Goal: Learn about a topic: Learn about a topic

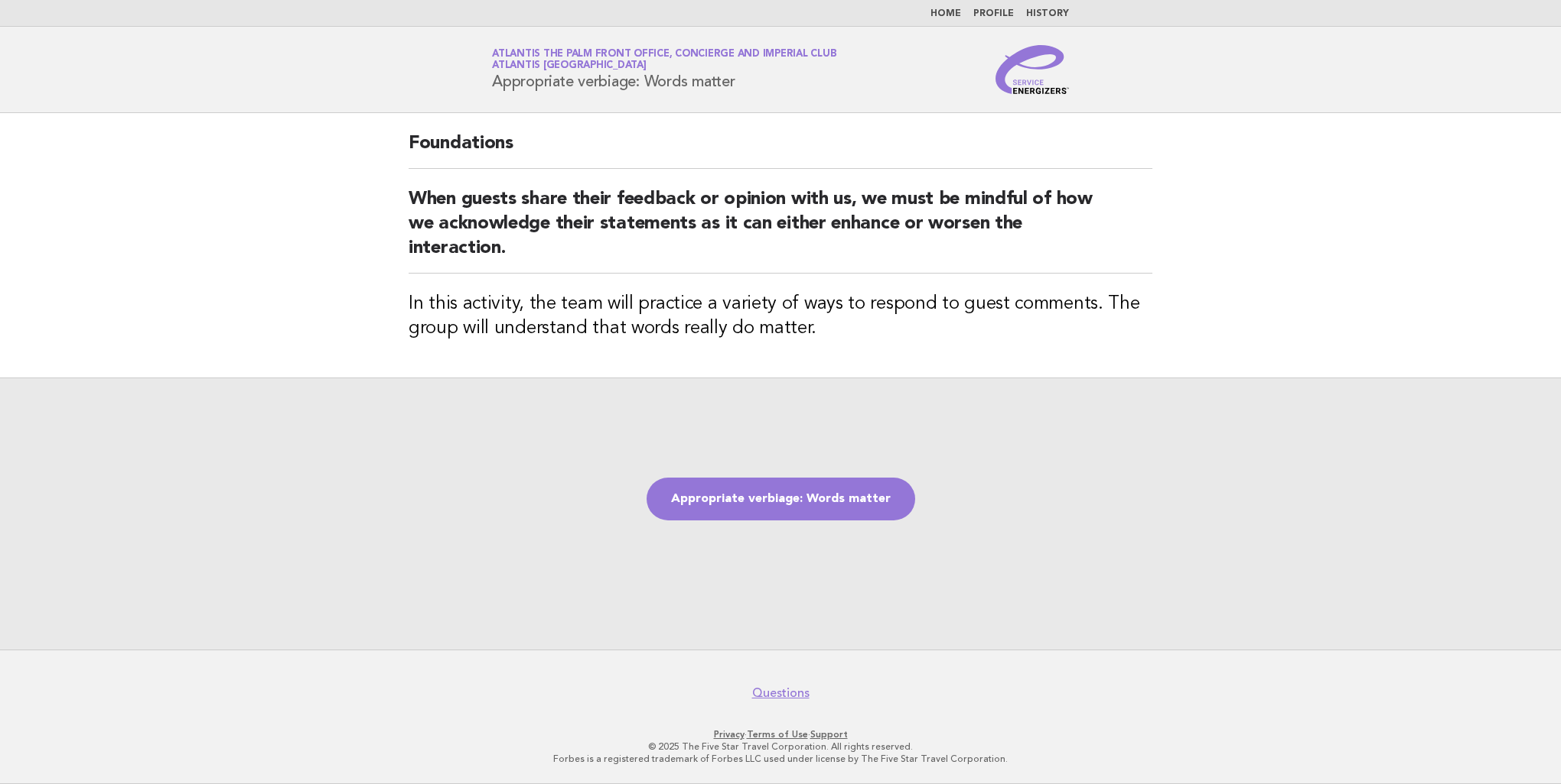
click at [954, 12] on link "Home" at bounding box center [945, 13] width 31 height 9
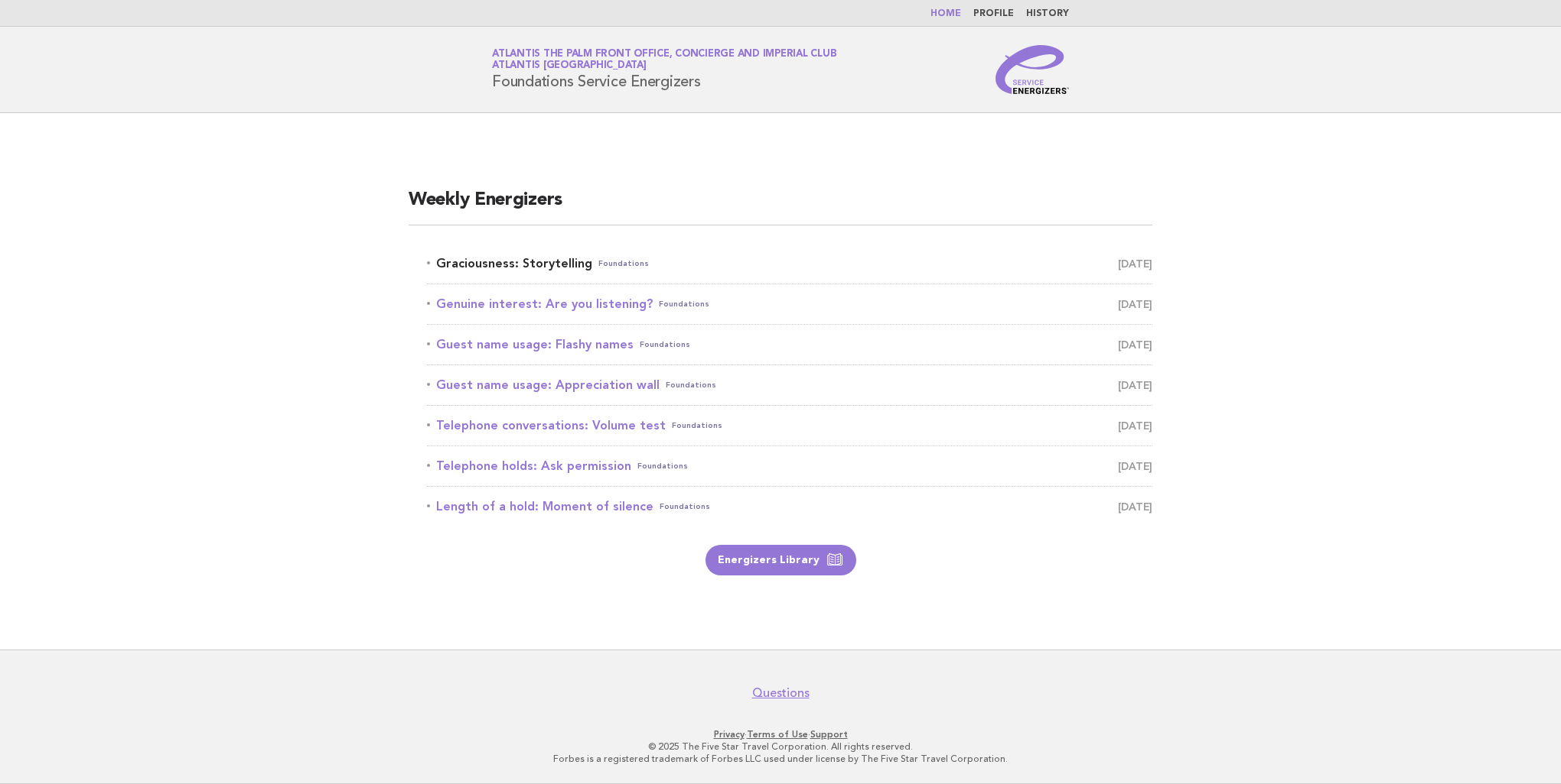
click at [532, 264] on link "Graciousness: Storytelling Foundations August 15" at bounding box center [789, 264] width 726 height 22
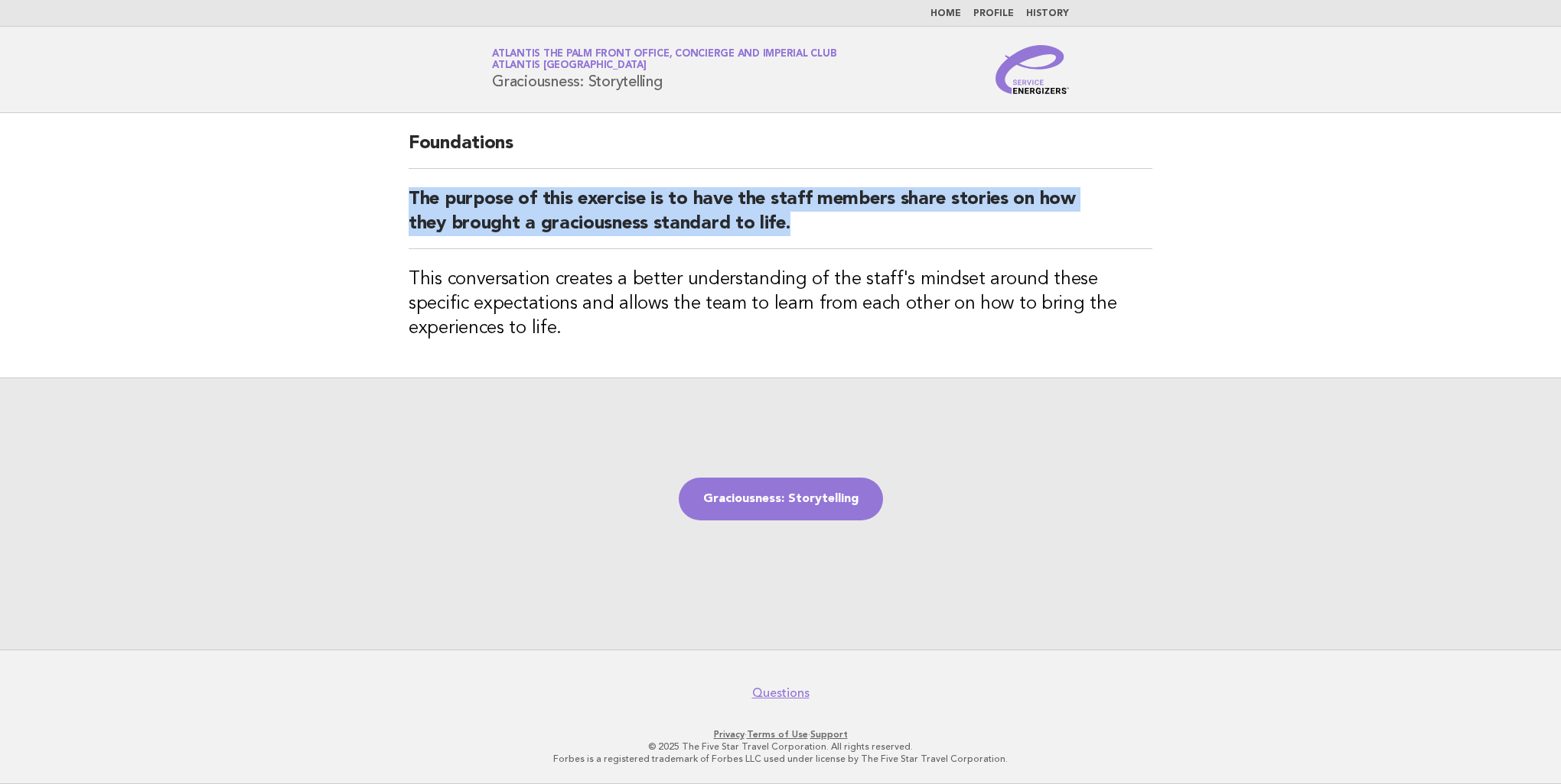
drag, startPoint x: 787, startPoint y: 233, endPoint x: 377, endPoint y: 202, distance: 411.2
click at [377, 202] on main "Foundations The purpose of this exercise is to have the staff members share sto…" at bounding box center [780, 381] width 1561 height 536
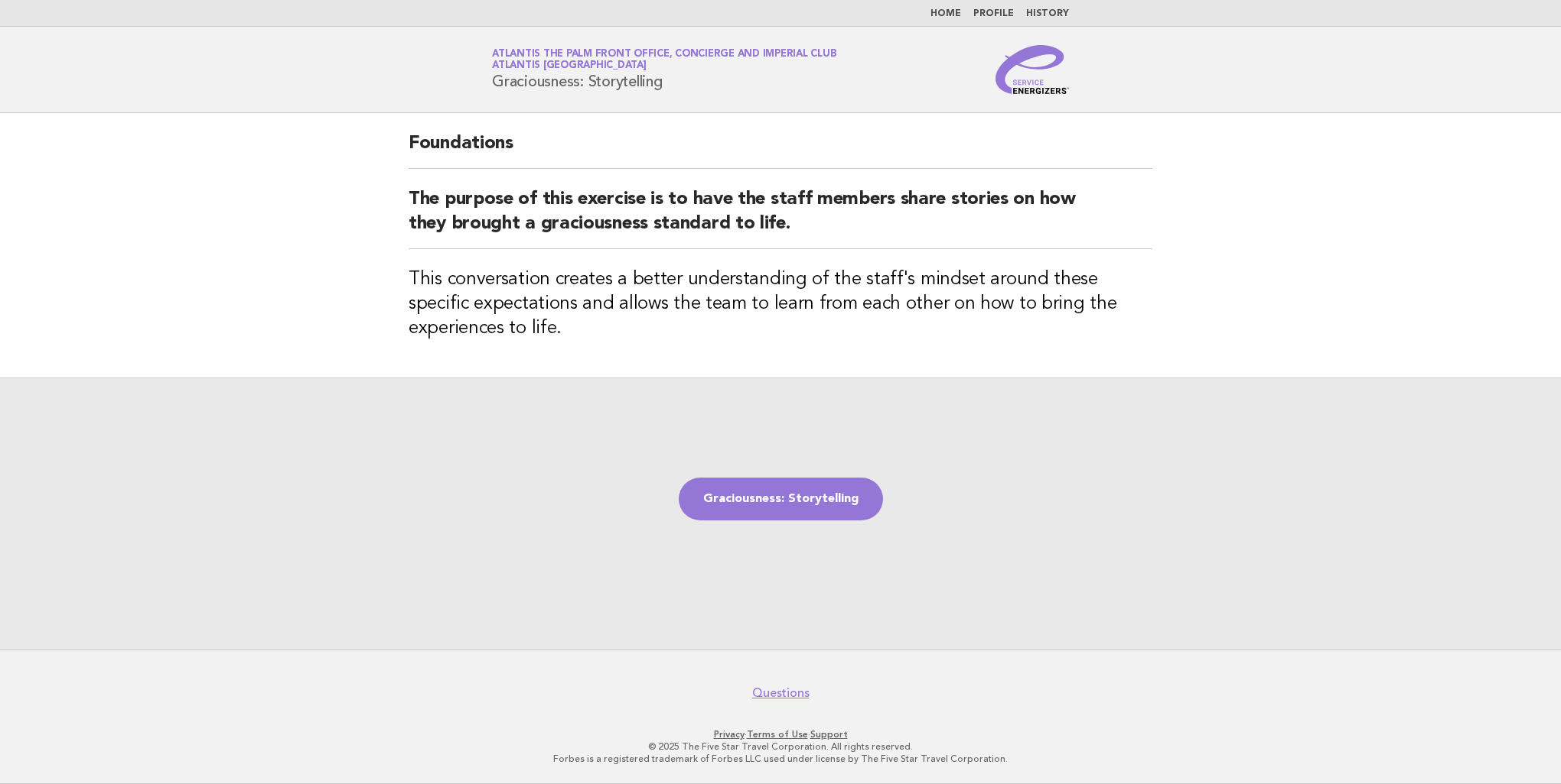
click at [655, 80] on h1 "Service Energizers Atlantis The Palm Front Office, Concierge and Imperial Club …" at bounding box center [664, 70] width 344 height 40
drag, startPoint x: 671, startPoint y: 80, endPoint x: 470, endPoint y: 82, distance: 201.0
click at [470, 82] on header "Service Energizers Atlantis The Palm Front Office, Concierge and Imperial Club …" at bounding box center [780, 70] width 1561 height 87
copy h1 "Graciousness: Storytelling"
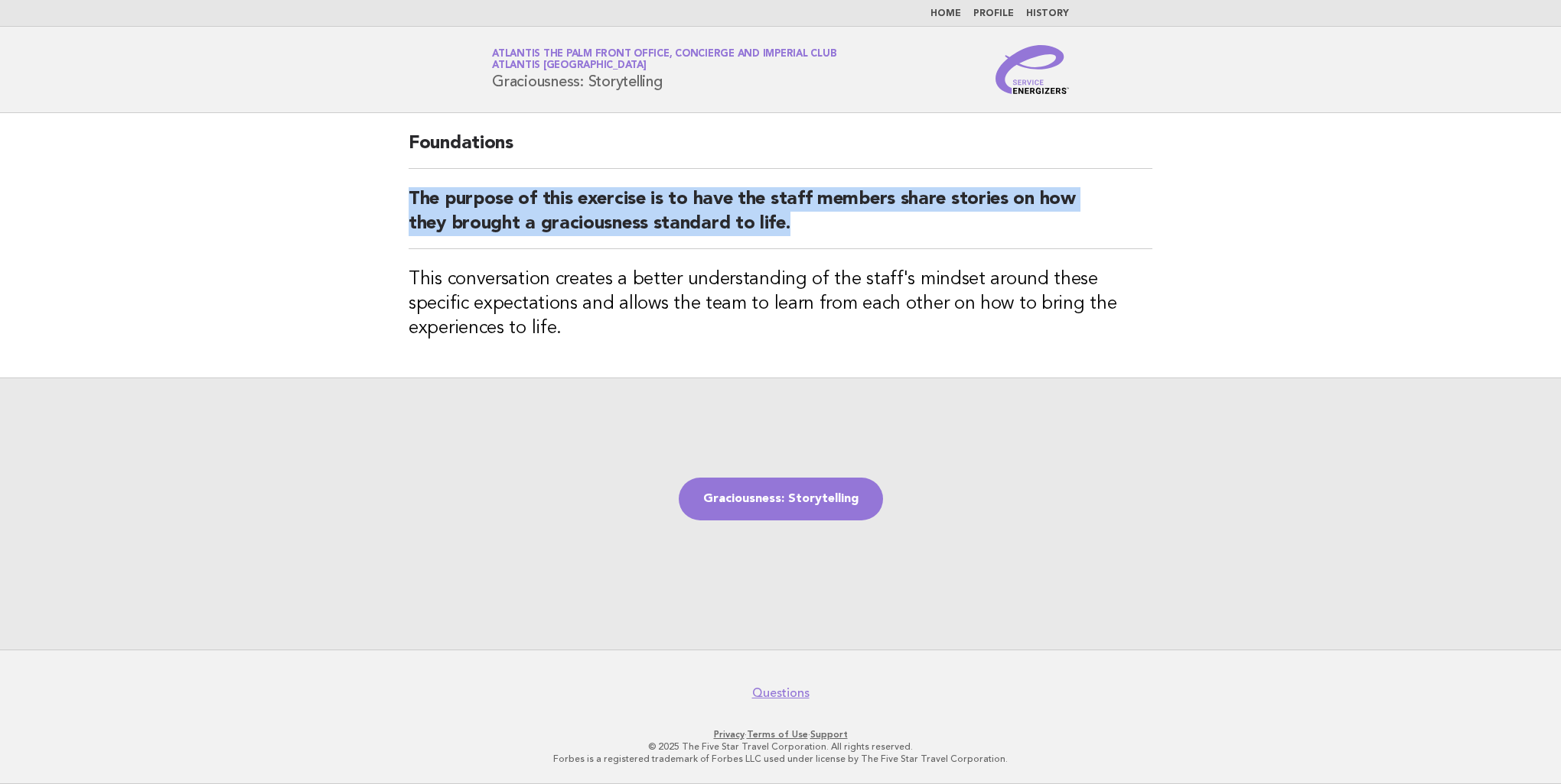
drag, startPoint x: 796, startPoint y: 222, endPoint x: 370, endPoint y: 193, distance: 427.0
click at [370, 193] on main "Foundations The purpose of this exercise is to have the staff members share sto…" at bounding box center [780, 381] width 1561 height 536
copy h2 "The purpose of this exercise is to have the staff members share stories on how …"
click at [785, 493] on link "Graciousness: Storytelling" at bounding box center [780, 498] width 204 height 43
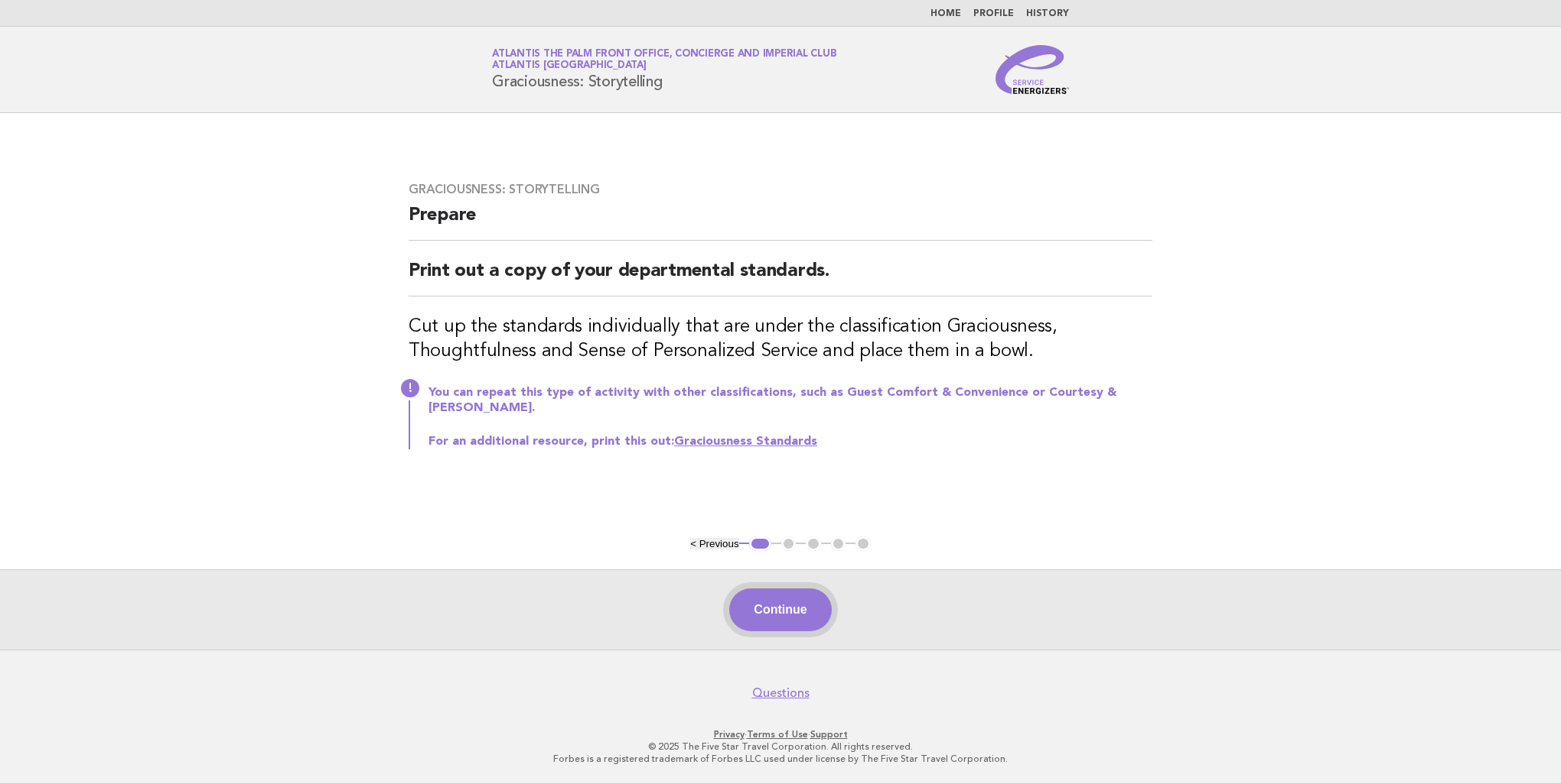
click at [792, 606] on button "Continue" at bounding box center [780, 610] width 102 height 43
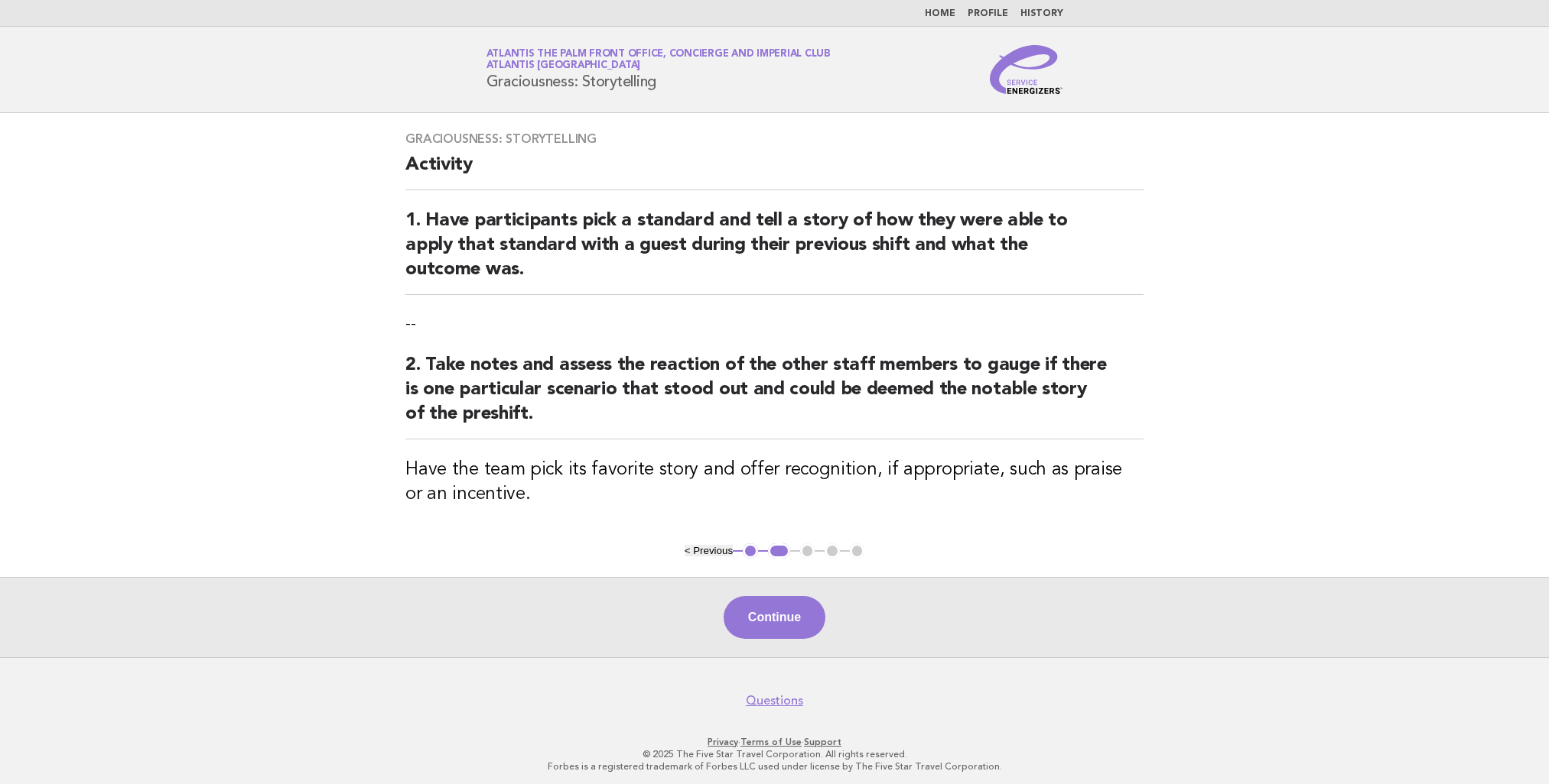
click at [792, 606] on button "Continue" at bounding box center [774, 617] width 102 height 43
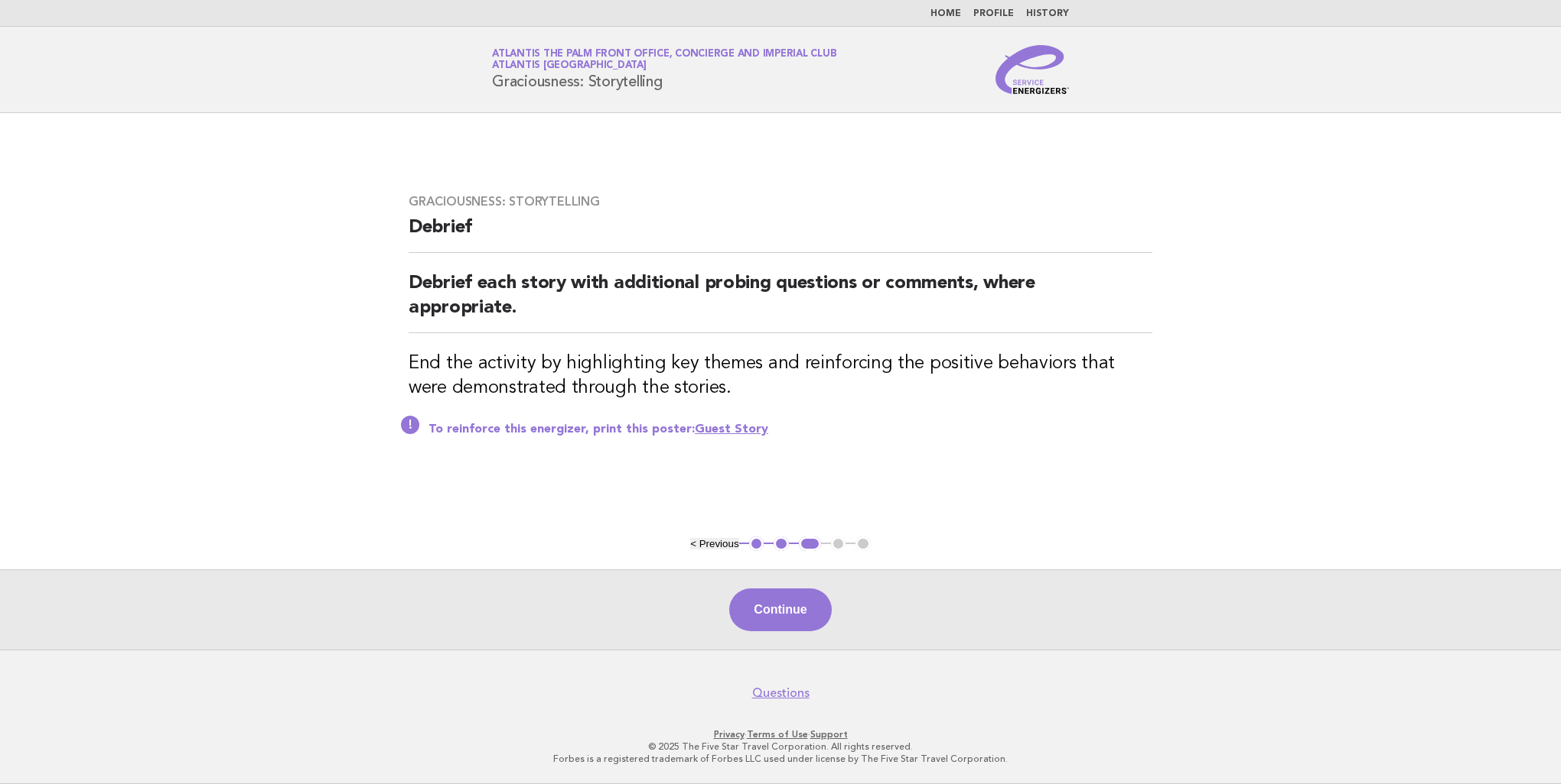
click at [780, 603] on button "Continue" at bounding box center [780, 610] width 102 height 43
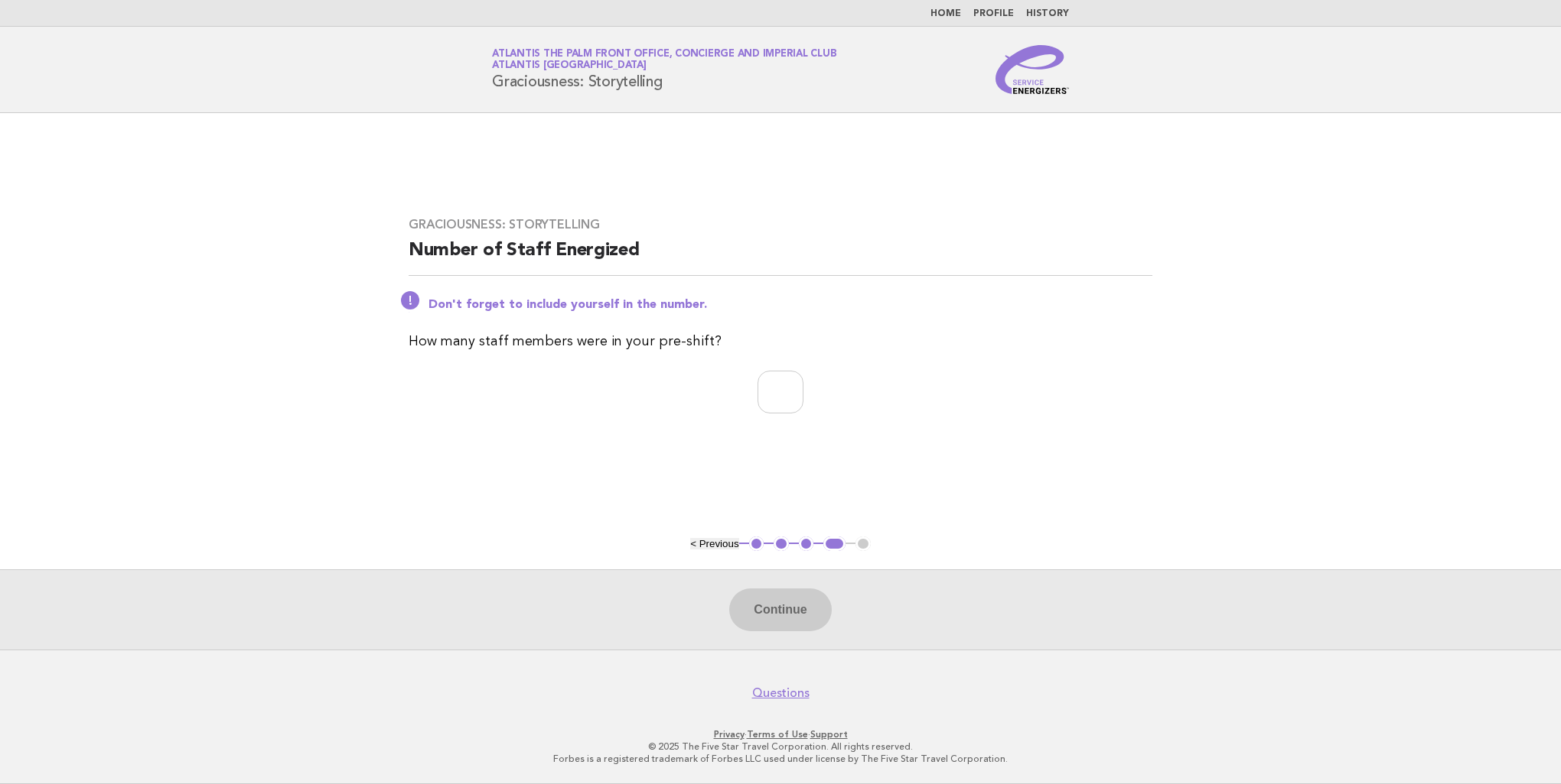
click at [756, 545] on button "1" at bounding box center [756, 543] width 15 height 15
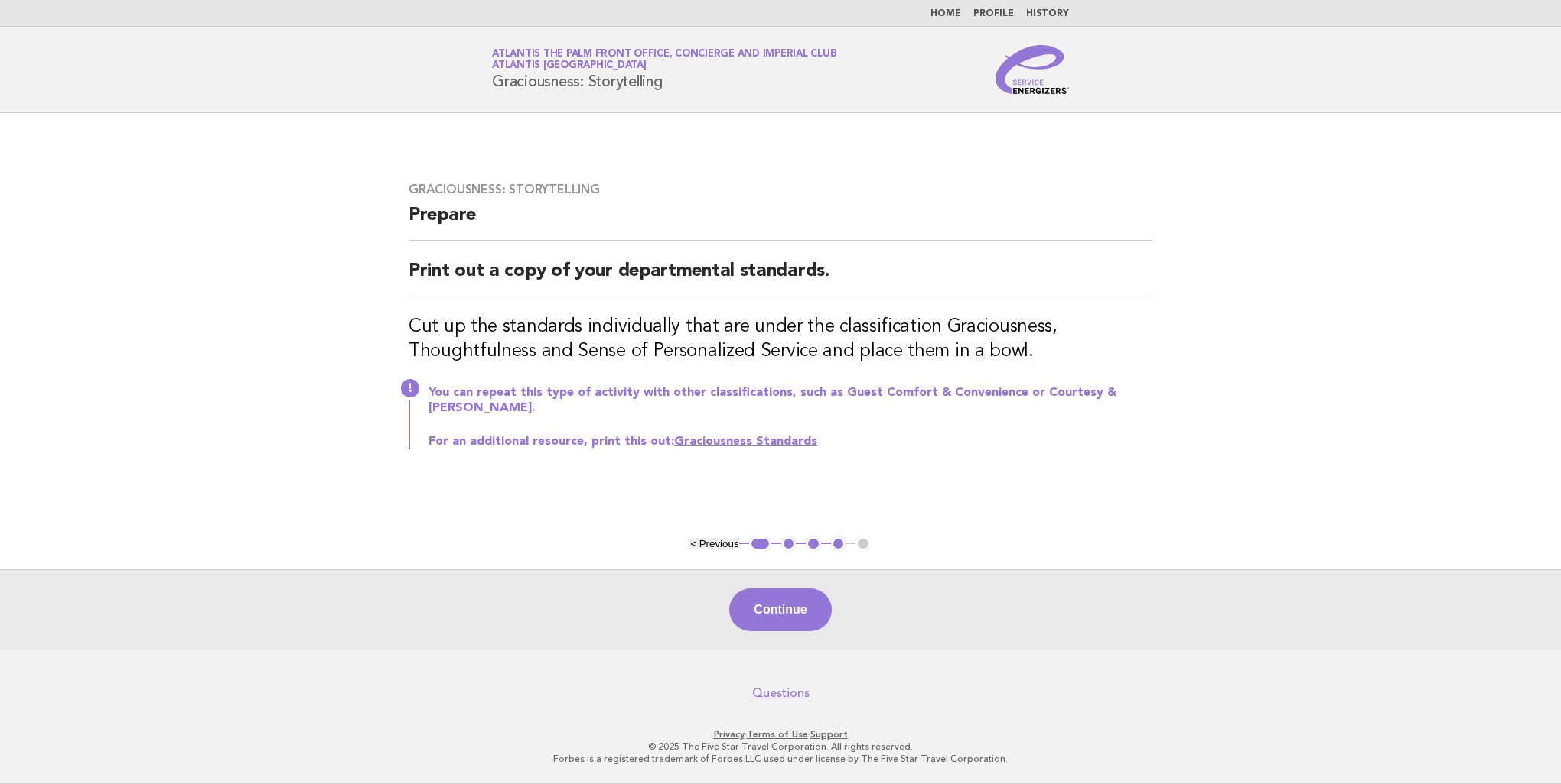
click at [950, 12] on link "Home" at bounding box center [945, 13] width 31 height 9
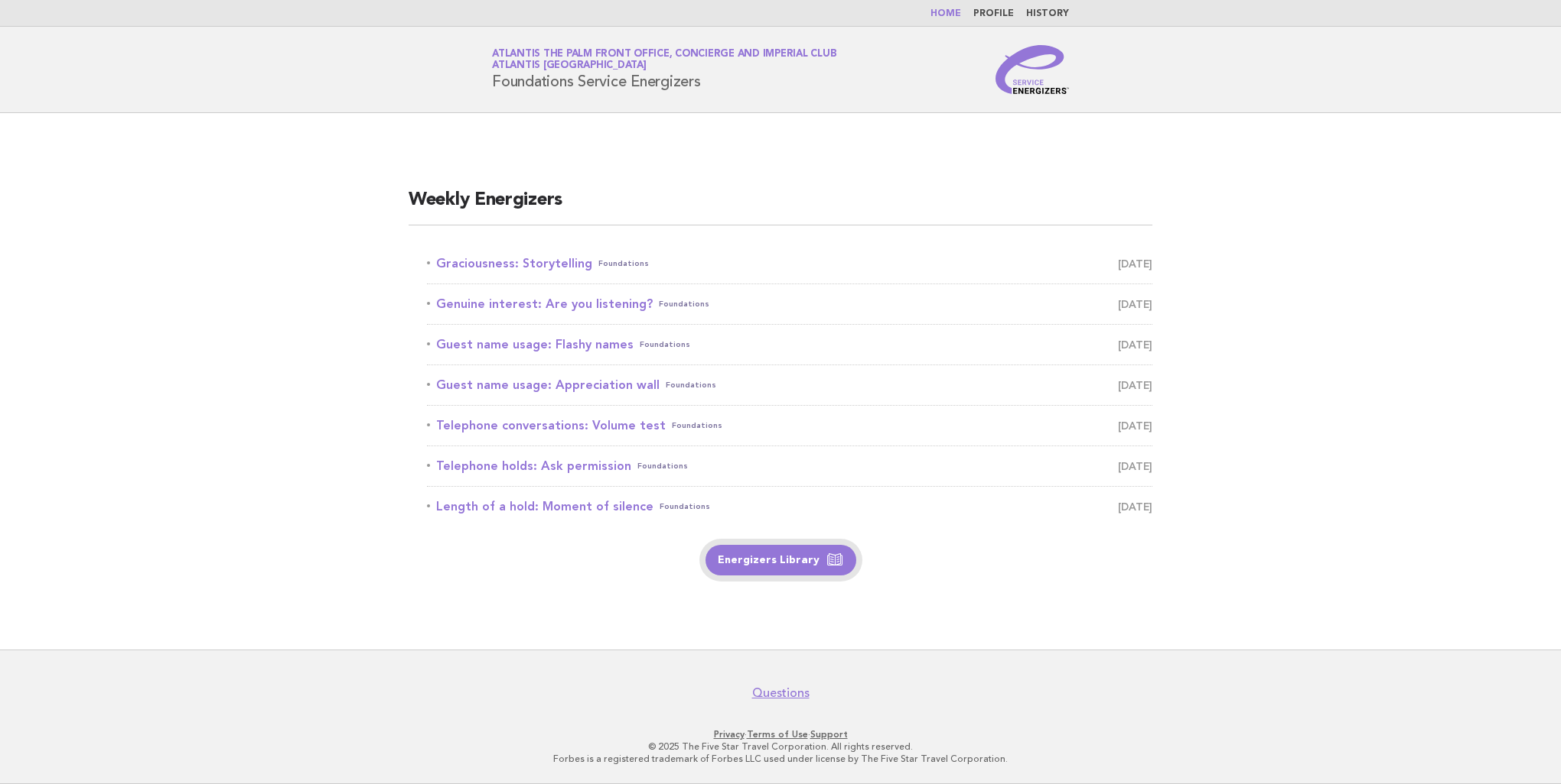
click at [811, 570] on link "Energizers Library" at bounding box center [780, 560] width 150 height 31
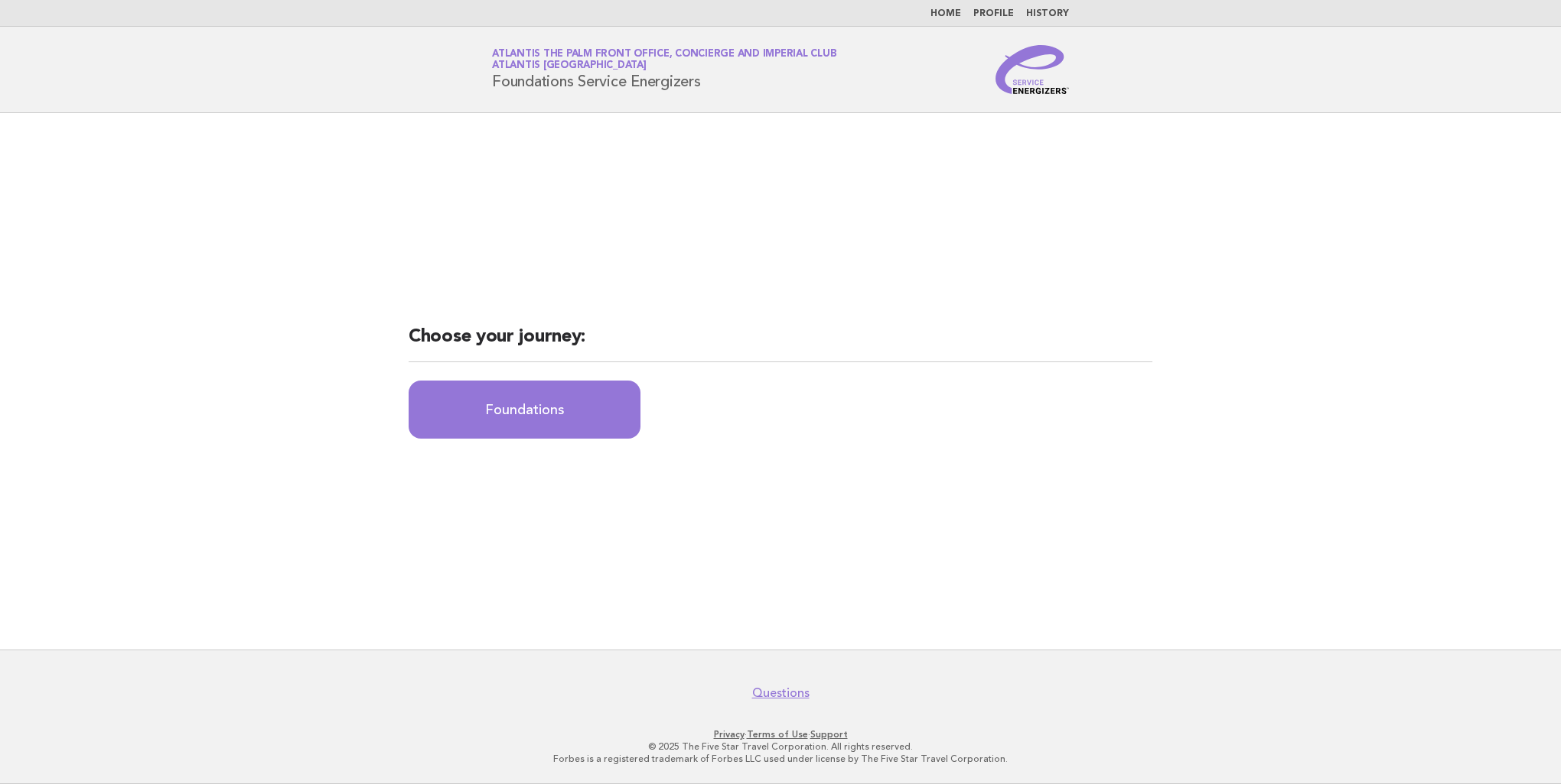
click at [523, 61] on span "Atlantis [GEOGRAPHIC_DATA]" at bounding box center [568, 66] width 154 height 10
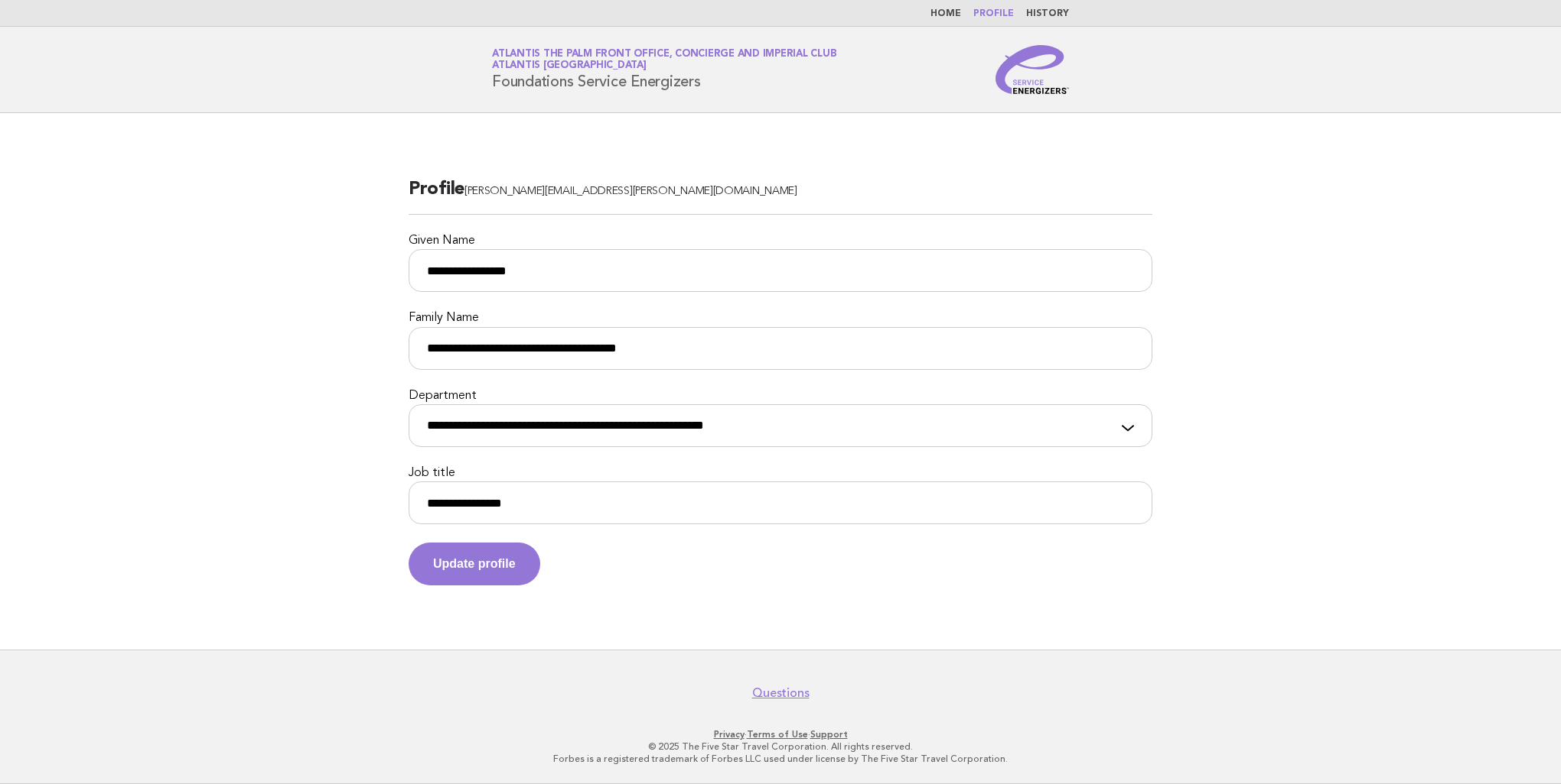
click at [947, 15] on link "Home" at bounding box center [945, 13] width 31 height 9
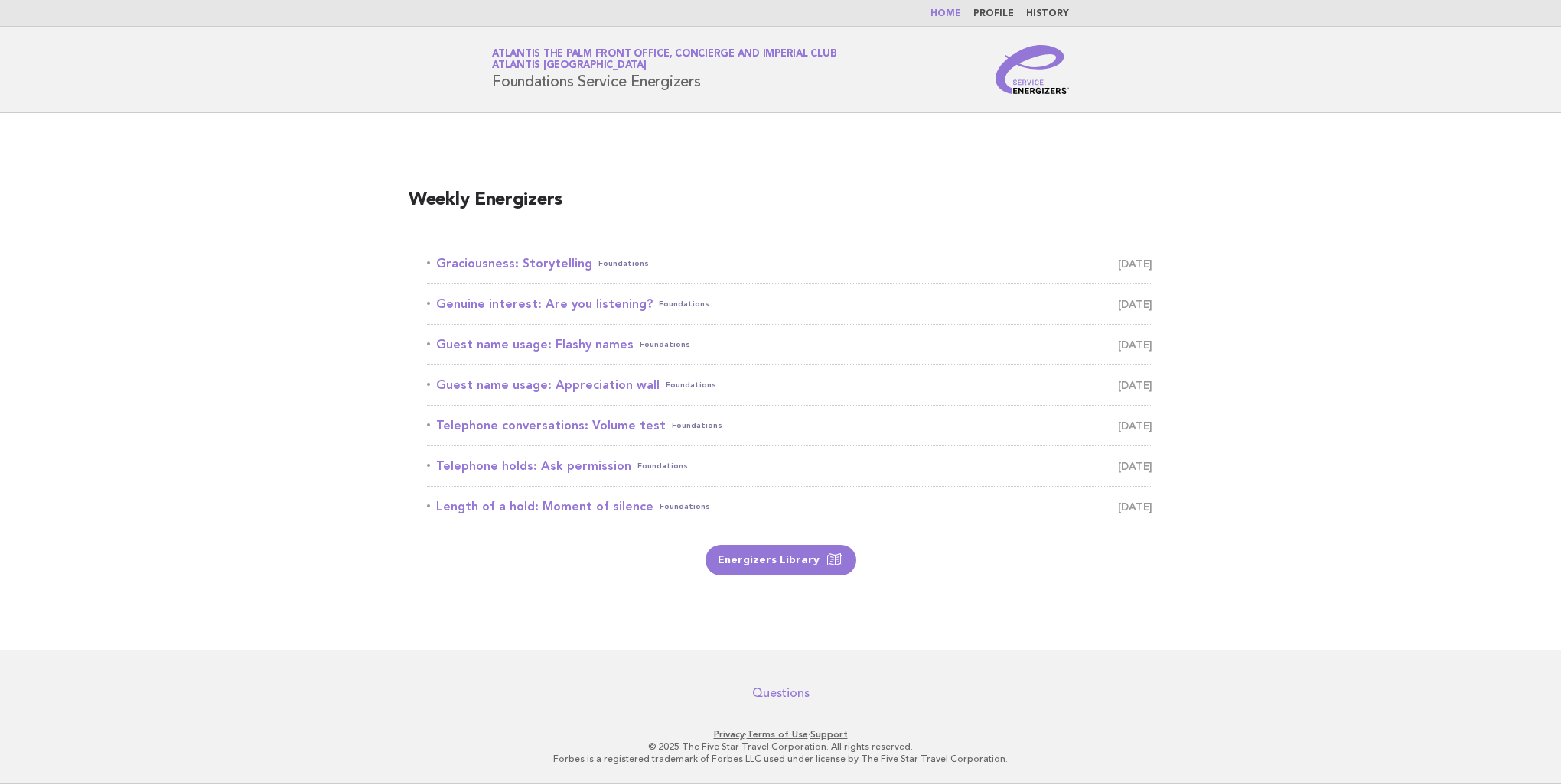
click at [1050, 9] on link "History" at bounding box center [1047, 13] width 43 height 9
